Goal: Check status: Check status

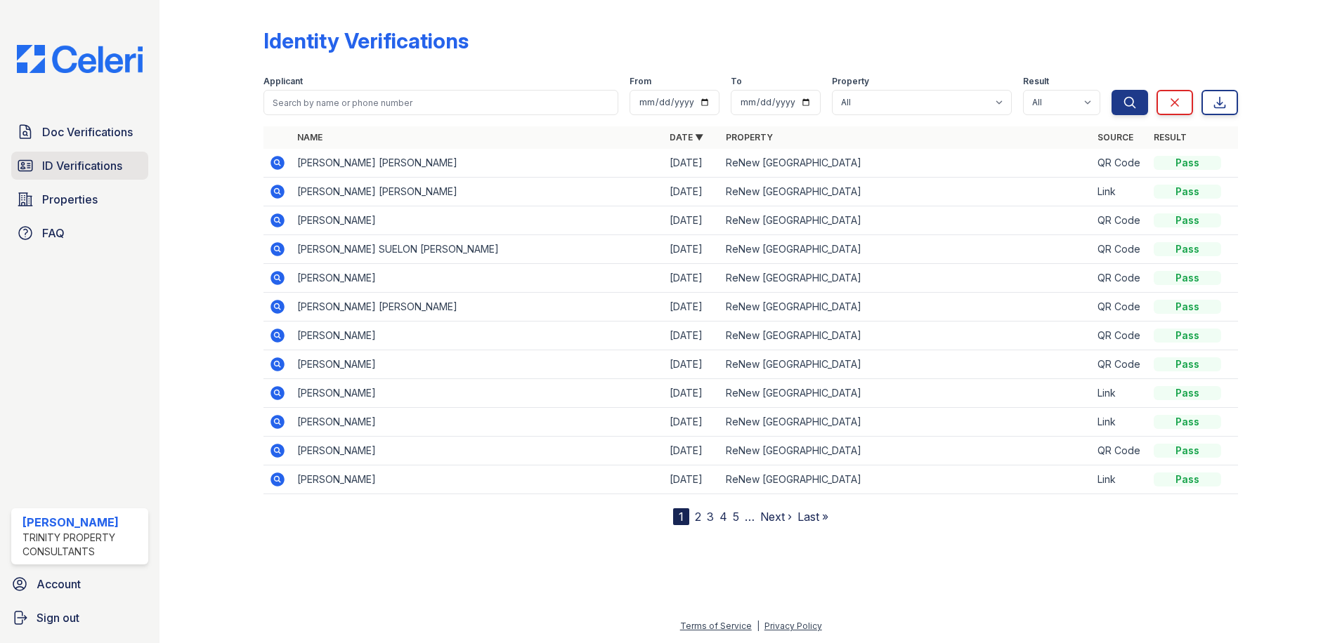
drag, startPoint x: 104, startPoint y: 158, endPoint x: 123, endPoint y: 156, distance: 19.1
click at [104, 158] on span "ID Verifications" at bounding box center [82, 165] width 80 height 17
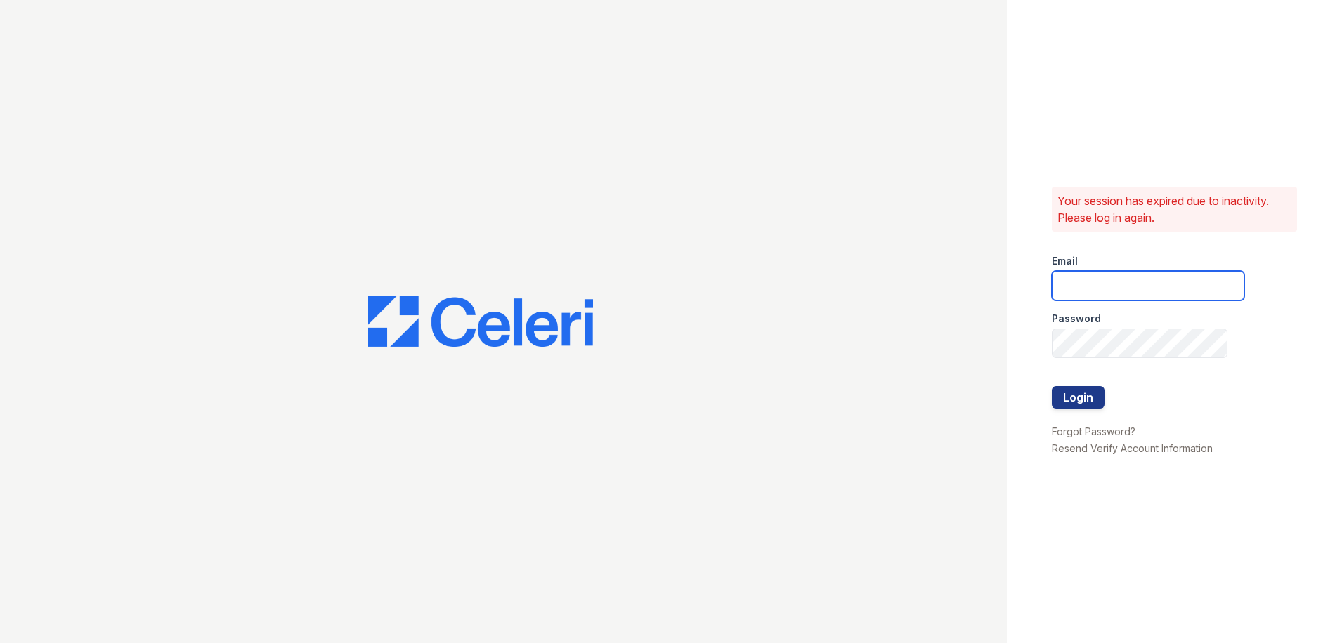
type input "[PERSON_NAME][EMAIL_ADDRESS][PERSON_NAME][DOMAIN_NAME]"
click at [1098, 395] on button "Login" at bounding box center [1078, 397] width 53 height 22
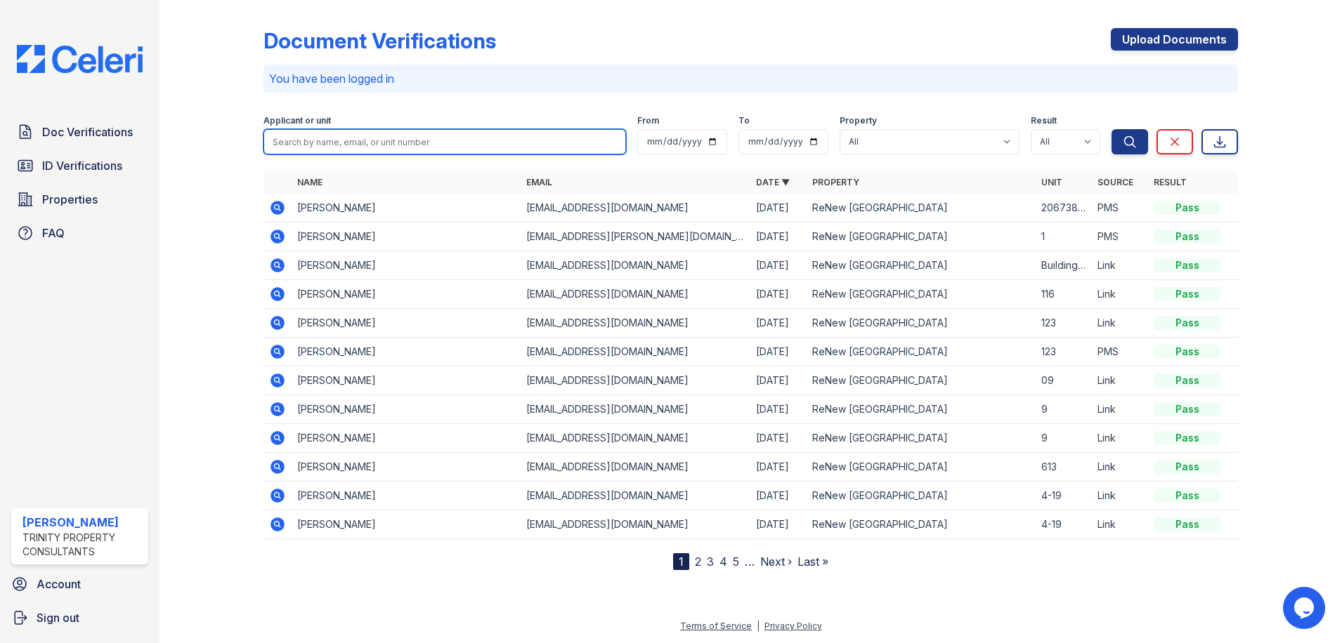
click at [488, 140] on input "search" at bounding box center [444, 141] width 362 height 25
type input "jaycob"
click at [1111, 129] on button "Search" at bounding box center [1129, 141] width 37 height 25
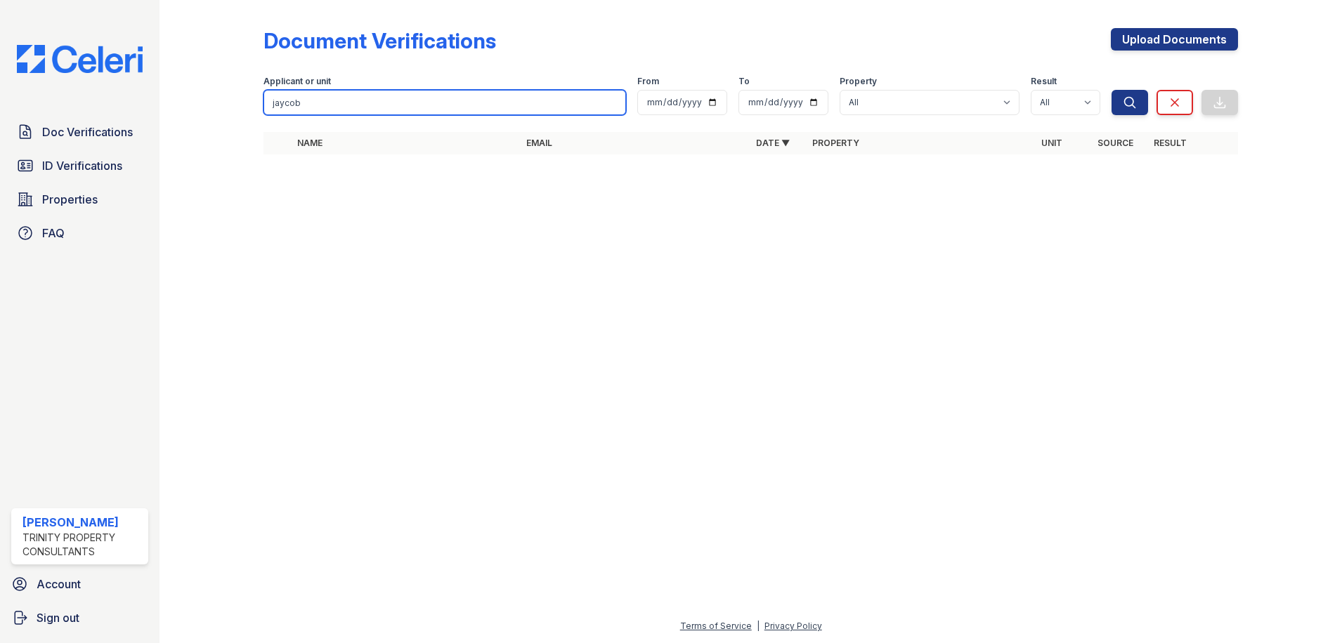
drag, startPoint x: 460, startPoint y: 113, endPoint x: 222, endPoint y: 137, distance: 239.3
click at [222, 137] on div "Document Verifications Upload Documents Filter Applicant or unit jaycob From To…" at bounding box center [750, 95] width 1137 height 191
type input "kjenstad"
click at [1111, 90] on button "Search" at bounding box center [1129, 102] width 37 height 25
click at [1177, 530] on div at bounding box center [750, 404] width 1137 height 427
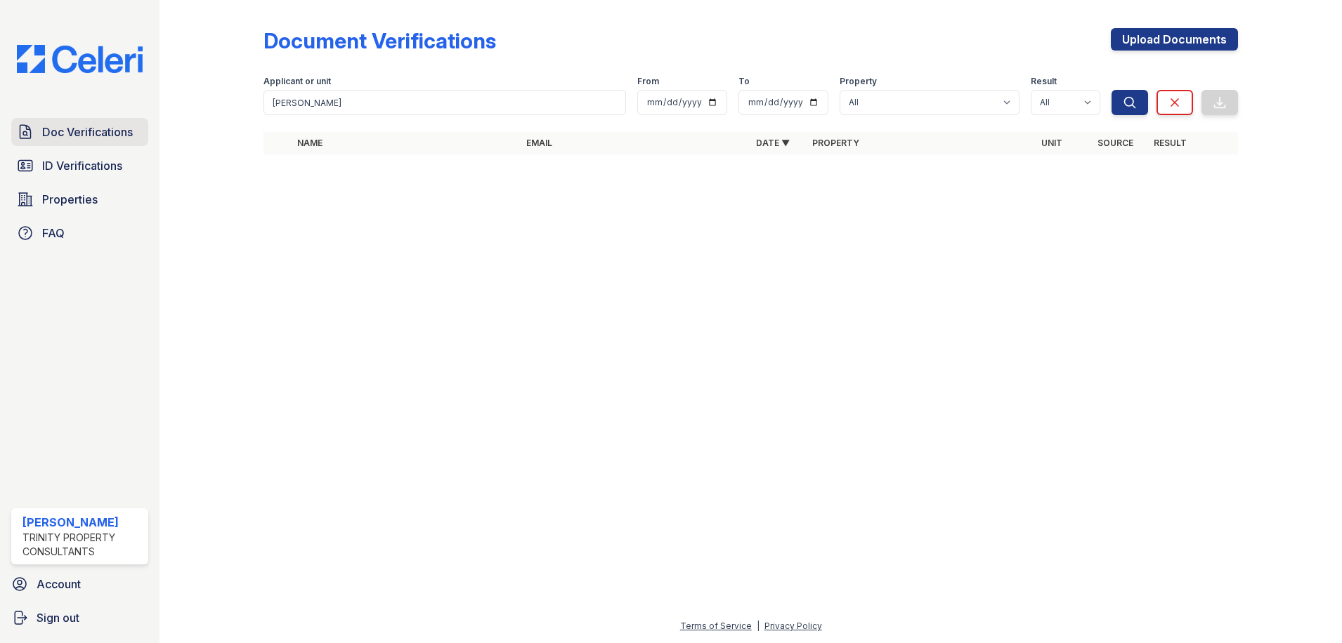
click at [74, 119] on link "Doc Verifications" at bounding box center [79, 132] width 137 height 28
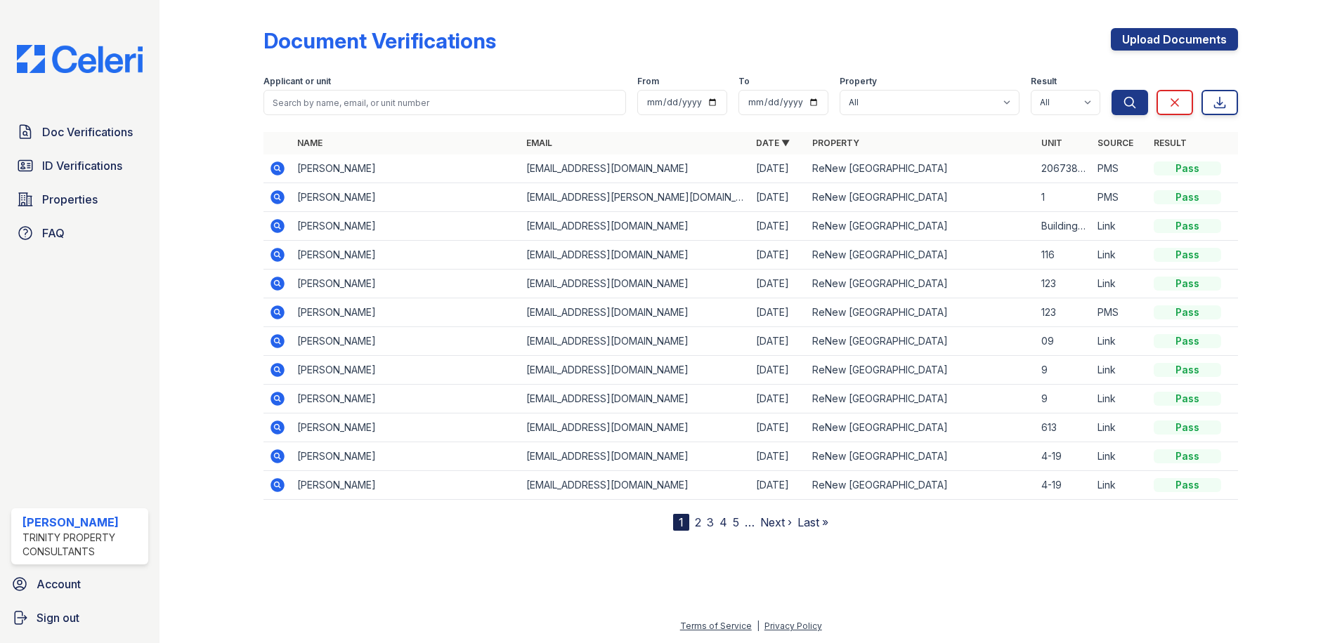
click at [347, 115] on form "Applicant or unit From To Property All ReNew West Bloomington Result All Pass C…" at bounding box center [750, 93] width 974 height 56
click at [350, 108] on input "search" at bounding box center [444, 102] width 362 height 25
type input "jaycob"
click at [1111, 90] on button "Search" at bounding box center [1129, 102] width 37 height 25
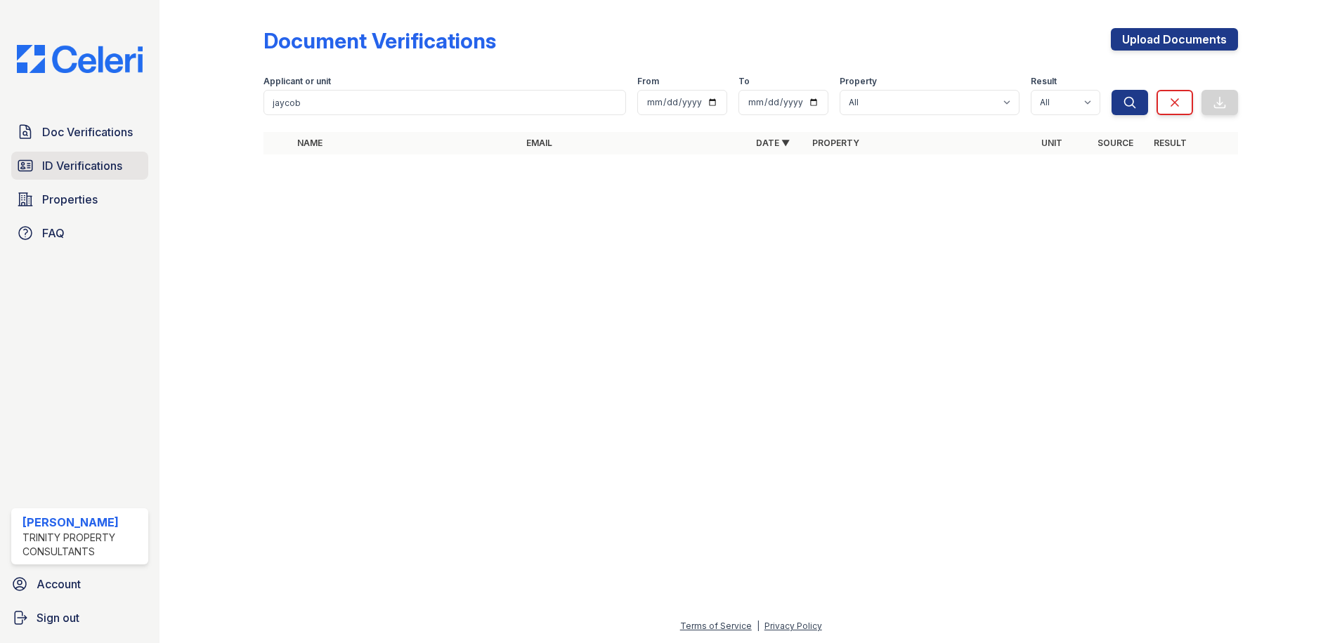
click at [124, 160] on link "ID Verifications" at bounding box center [79, 166] width 137 height 28
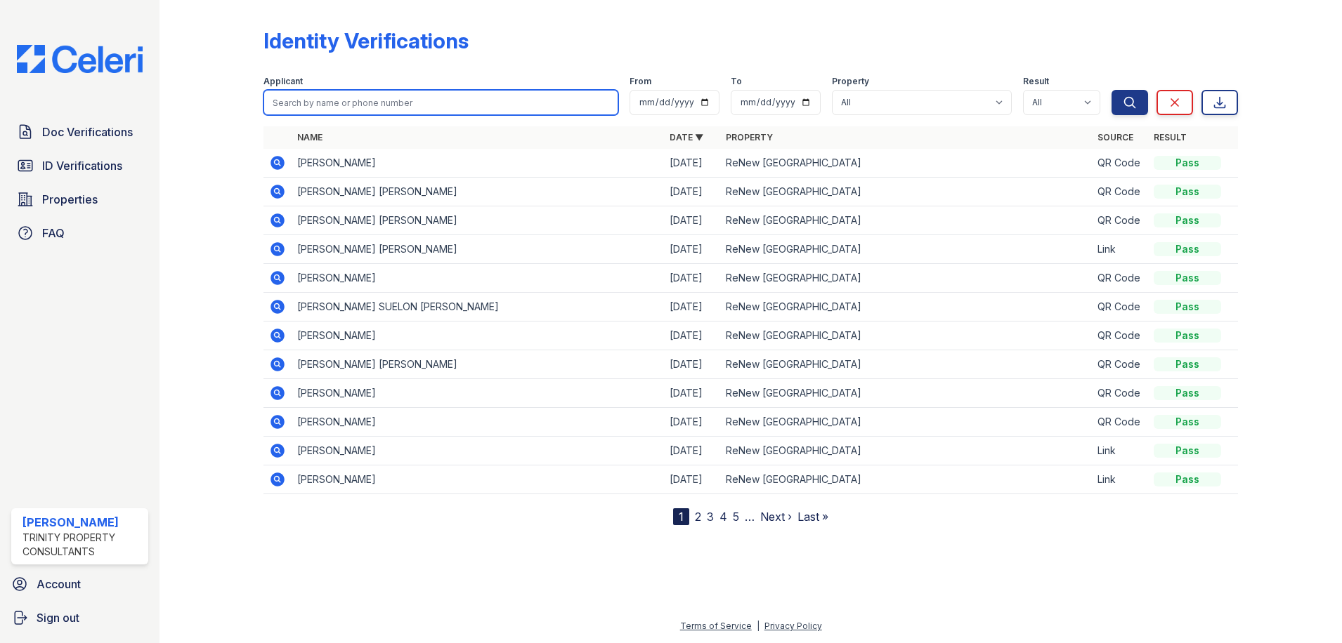
click at [371, 105] on input "search" at bounding box center [440, 102] width 355 height 25
type input "jaycob"
click at [1111, 90] on button "Search" at bounding box center [1129, 102] width 37 height 25
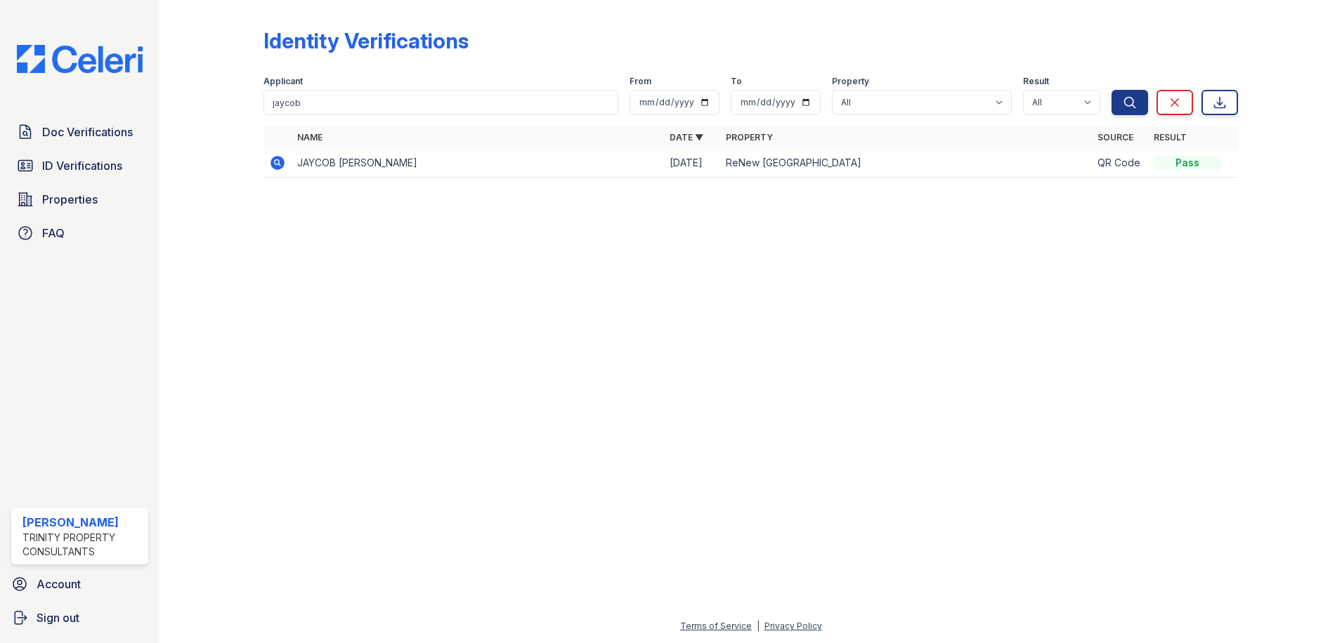
click at [275, 169] on icon at bounding box center [277, 163] width 14 height 14
